Goal: Information Seeking & Learning: Learn about a topic

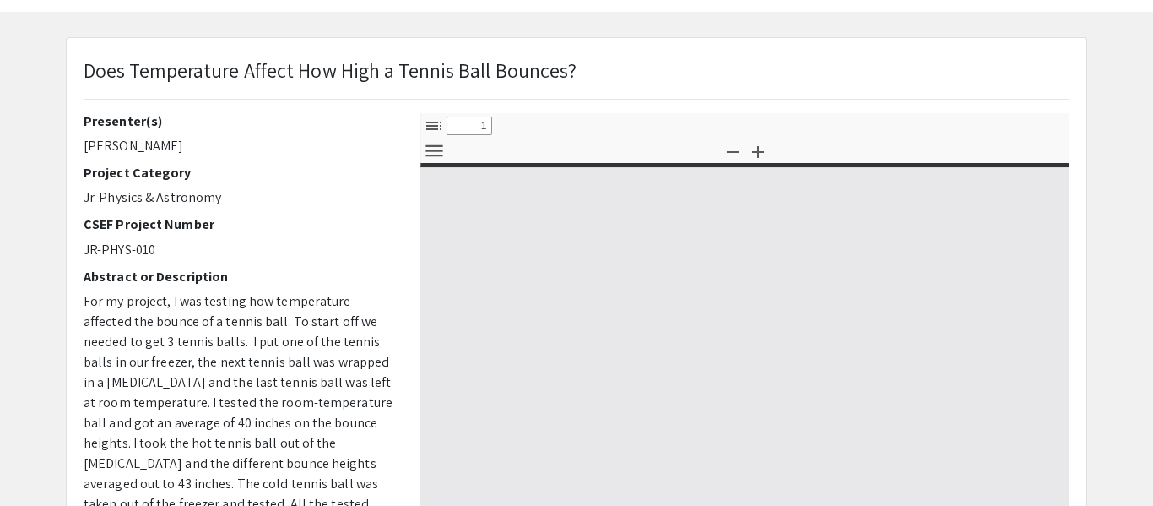
scroll to position [64, 0]
select select "custom"
drag, startPoint x: 81, startPoint y: 114, endPoint x: 155, endPoint y: 138, distance: 77.4
click at [155, 138] on div "Presenter(s) [PERSON_NAME] Project Category Jr. Physics & Astronomy CSEF Projec…" at bounding box center [239, 408] width 337 height 591
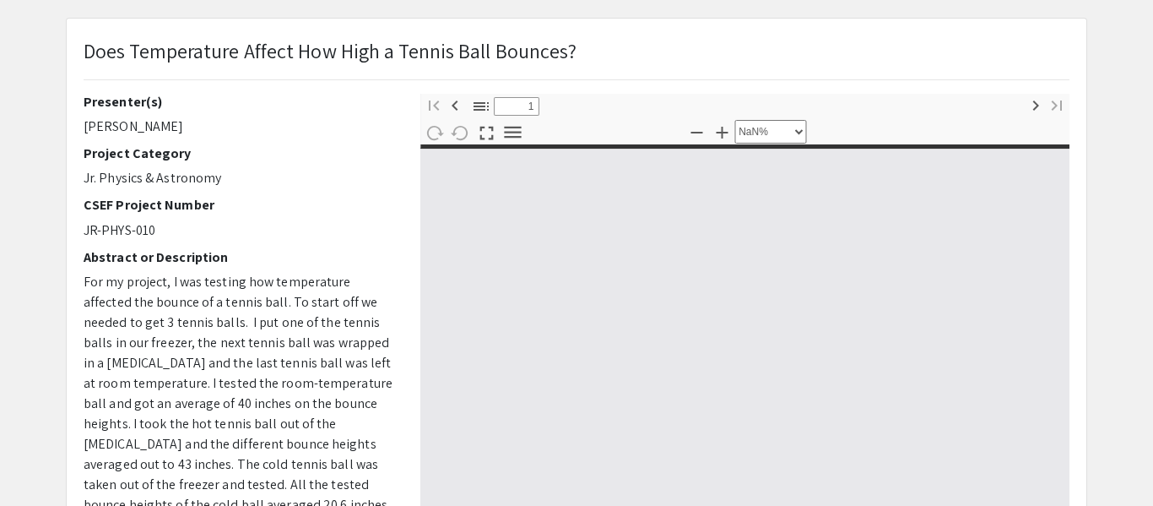
scroll to position [88, 0]
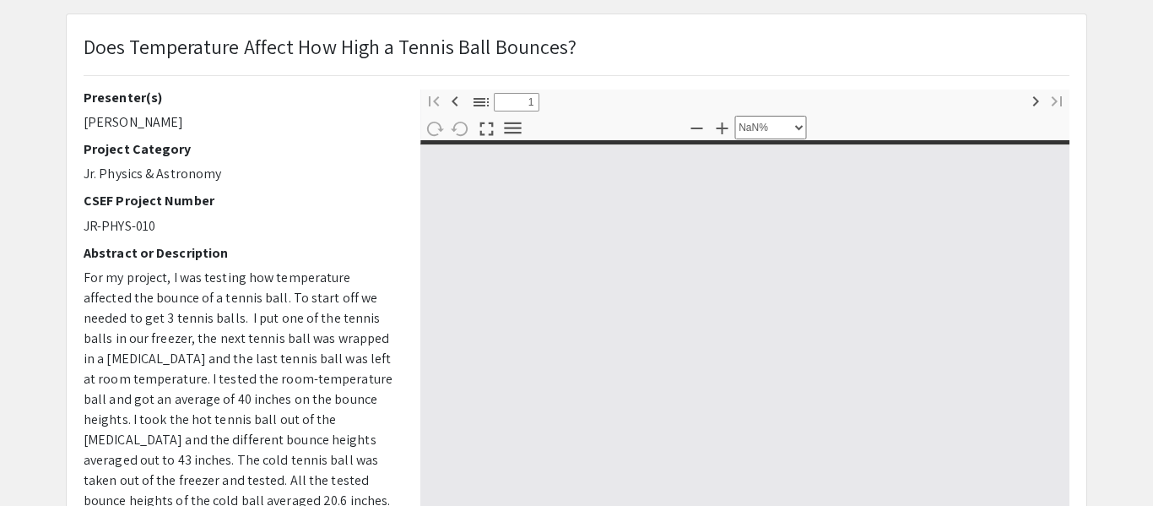
type input "0"
select select "custom"
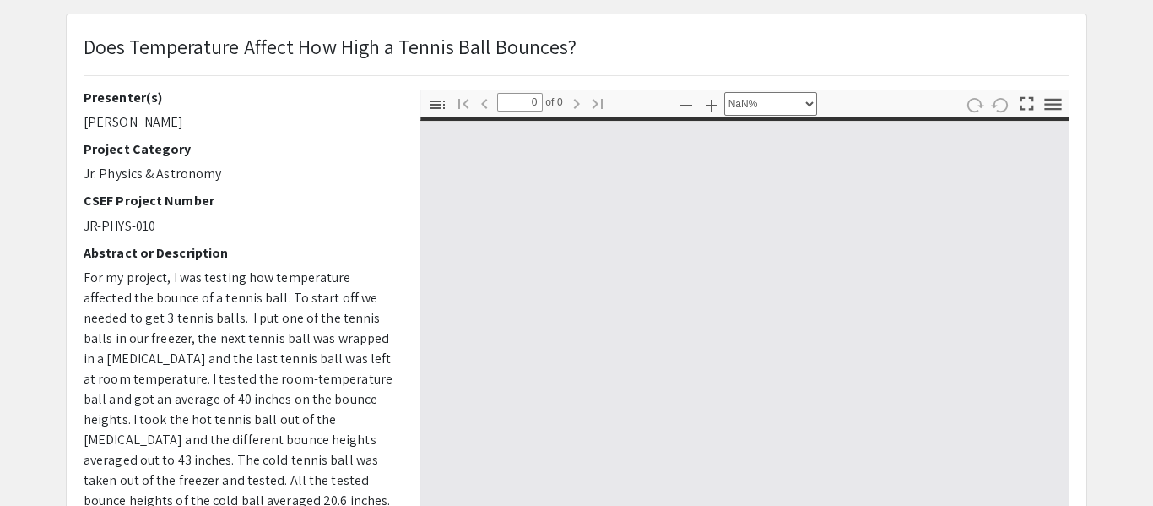
click at [241, 171] on p "Jr. Physics & Astronomy" at bounding box center [240, 174] width 312 height 20
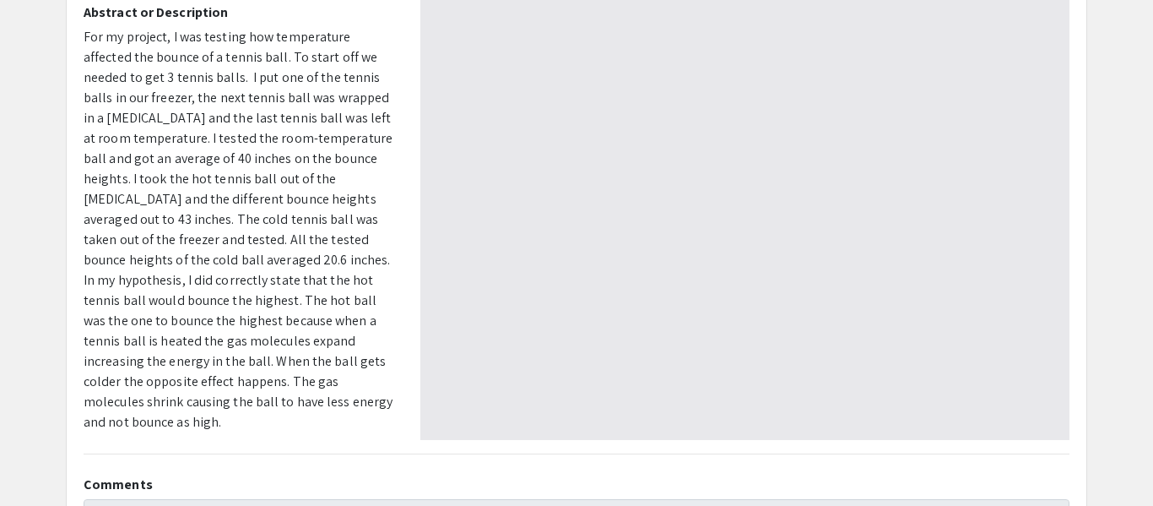
type input "1"
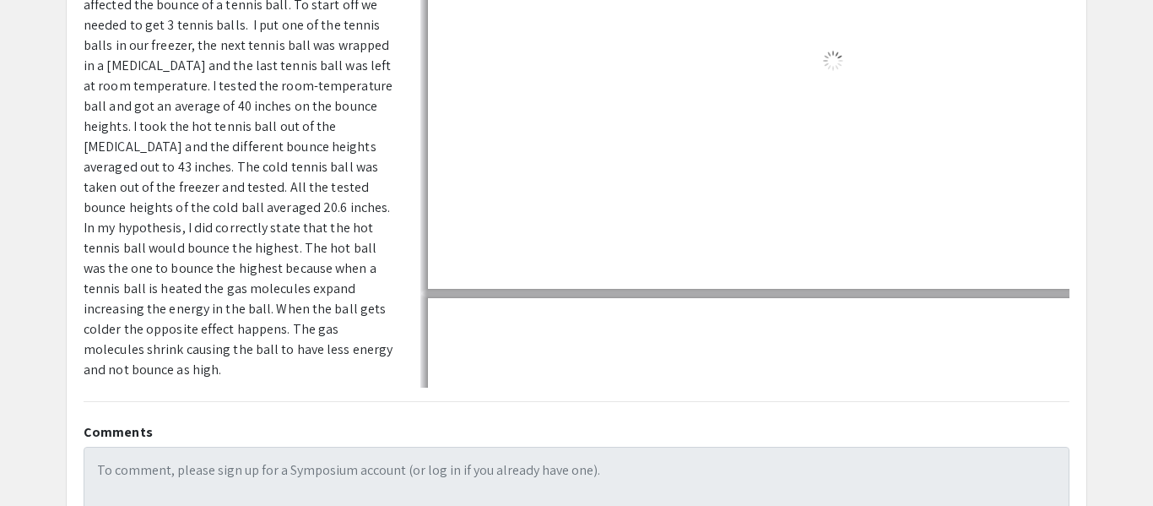
select select "auto"
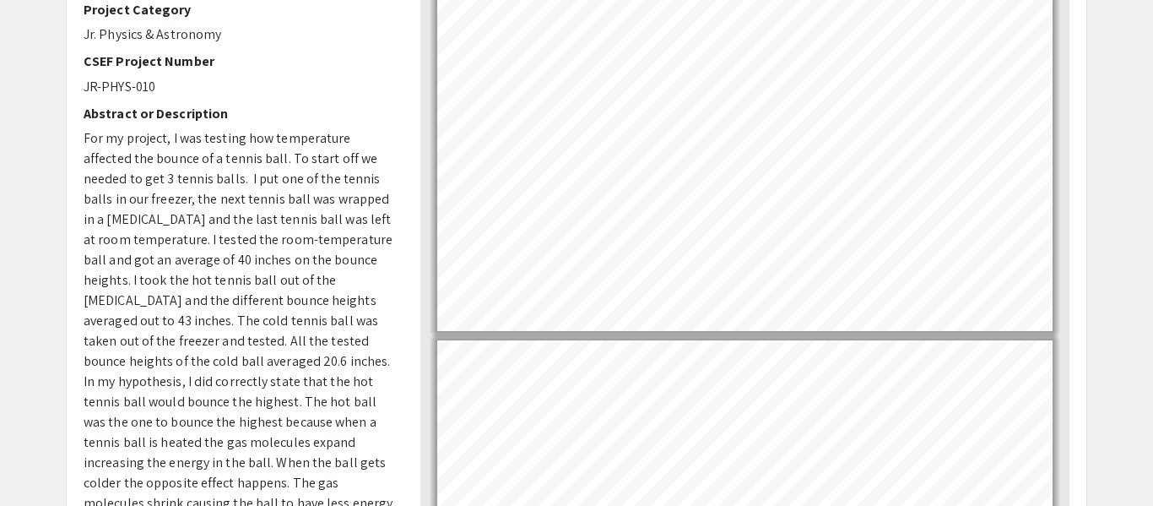
scroll to position [14, 0]
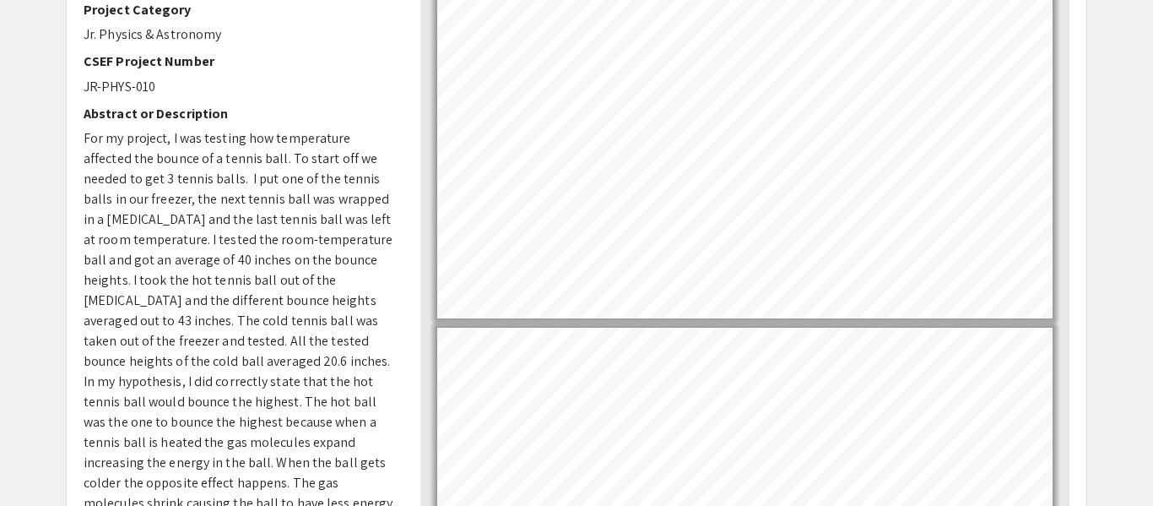
type input "2"
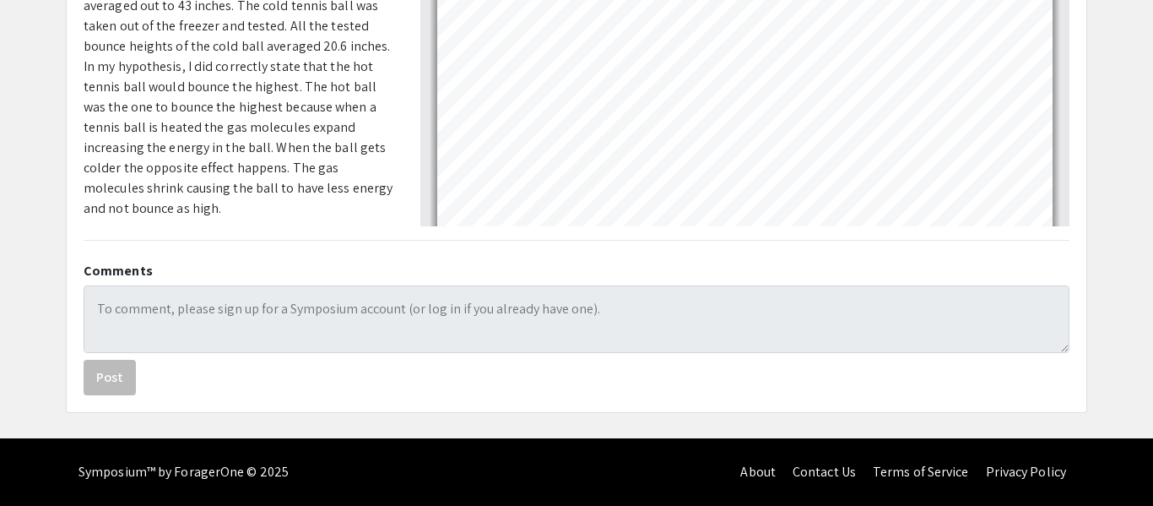
scroll to position [0, 0]
